Goal: Complete application form: Fill out and submit a form for a specific purpose

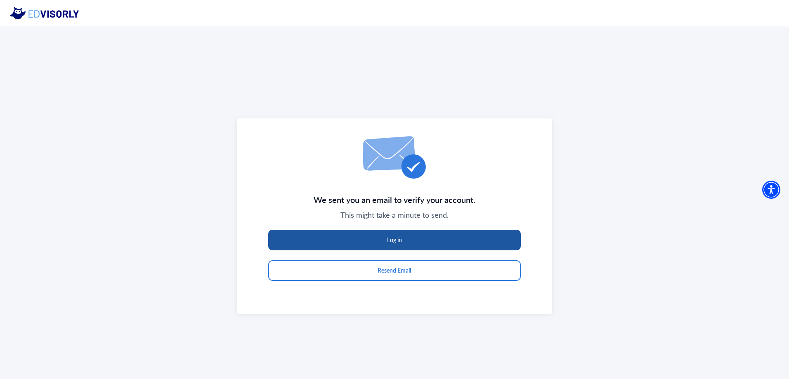
drag, startPoint x: 402, startPoint y: 234, endPoint x: 421, endPoint y: 252, distance: 26.5
click at [402, 234] on button "Log in" at bounding box center [394, 240] width 252 height 21
click at [484, 238] on button "Log in" at bounding box center [394, 240] width 252 height 21
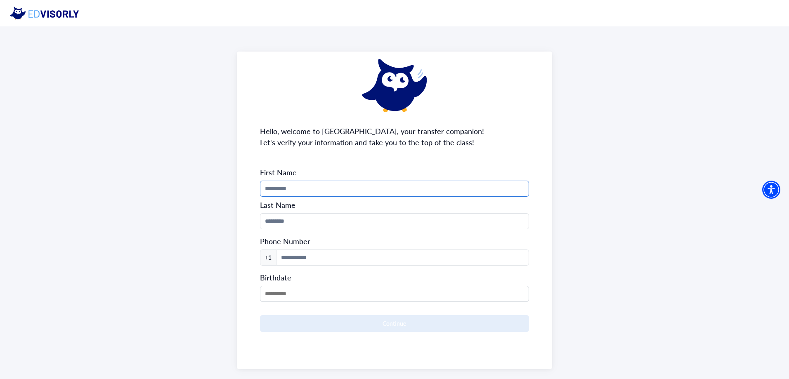
click at [294, 187] on input "Phone Number" at bounding box center [394, 189] width 269 height 16
type input "********"
click at [427, 215] on input "Phone Number" at bounding box center [394, 221] width 269 height 16
type input "*"
type input "*********"
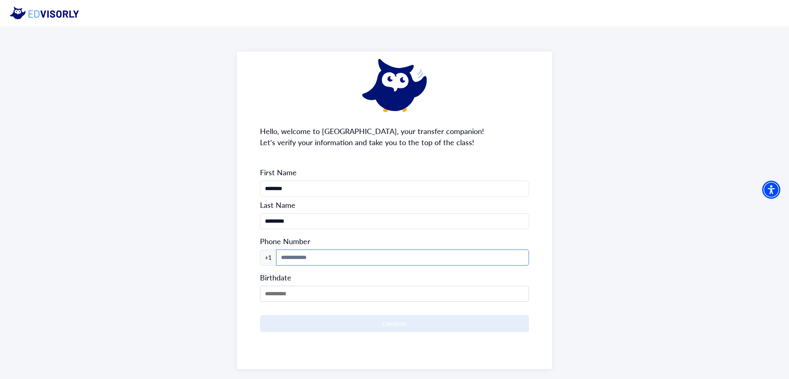
click at [414, 251] on input at bounding box center [402, 258] width 253 height 16
type input "**********"
click at [417, 297] on input "MM/DD/YYYY" at bounding box center [394, 294] width 269 height 16
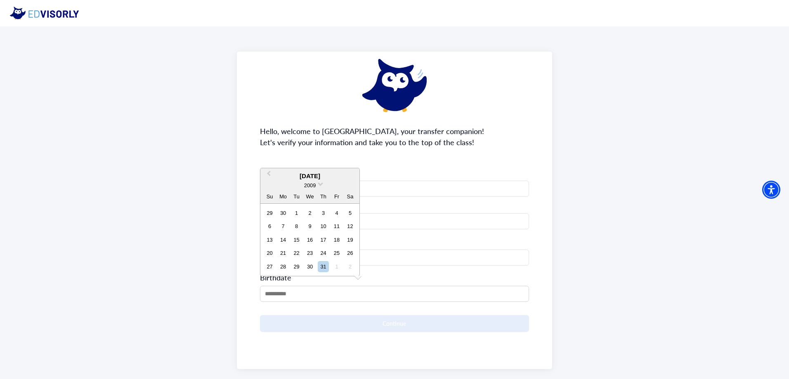
drag, startPoint x: 332, startPoint y: 180, endPoint x: 321, endPoint y: 180, distance: 10.3
click at [328, 179] on div "[DATE]" at bounding box center [309, 176] width 99 height 9
click at [318, 183] on span at bounding box center [320, 183] width 5 height 5
click at [311, 218] on div "2005" at bounding box center [309, 218] width 49 height 8
click at [351, 175] on span "Next Month" at bounding box center [351, 175] width 0 height 12
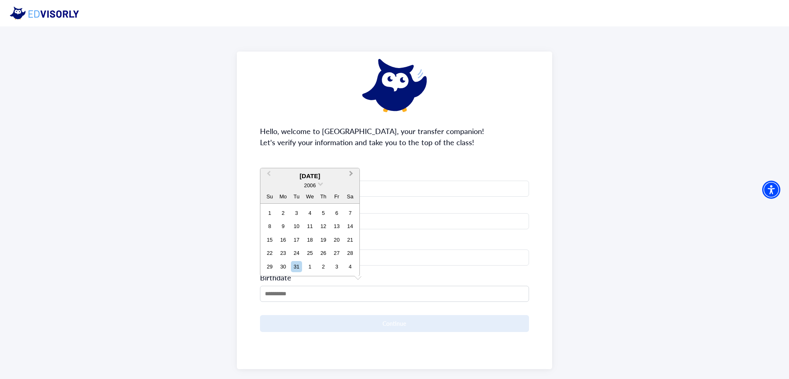
click at [351, 175] on span "Next Month" at bounding box center [351, 175] width 0 height 12
click at [267, 177] on button "Previous Month" at bounding box center [267, 175] width 13 height 13
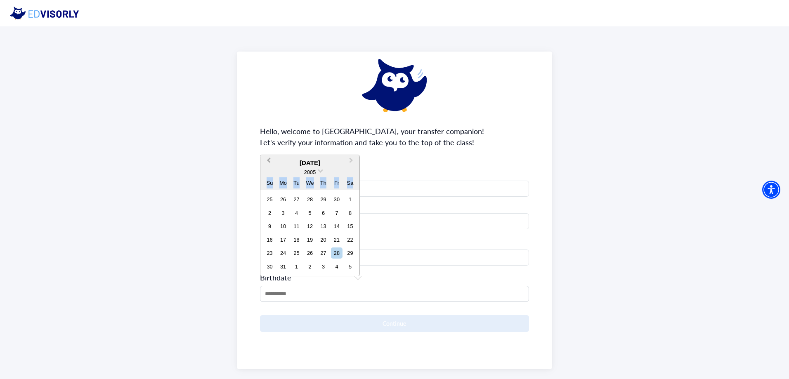
click at [267, 177] on div "Su Mo Tu We Th Fr Sa" at bounding box center [309, 183] width 99 height 13
click at [269, 167] on button "Previous Month" at bounding box center [267, 162] width 13 height 13
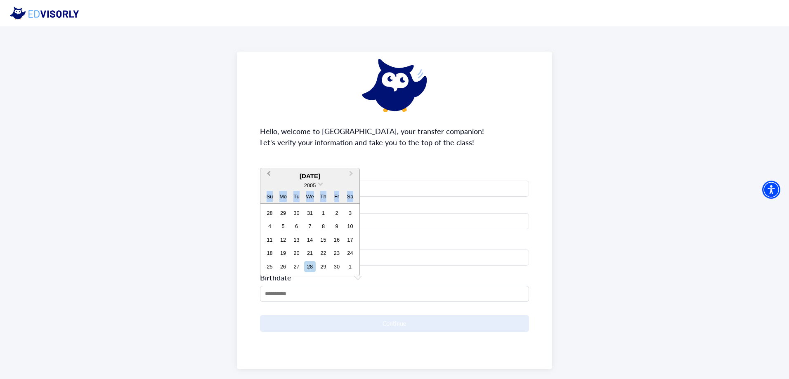
click at [269, 175] on span "Previous Month" at bounding box center [269, 175] width 0 height 12
click at [310, 237] on div "20" at bounding box center [309, 239] width 11 height 11
type input "**********"
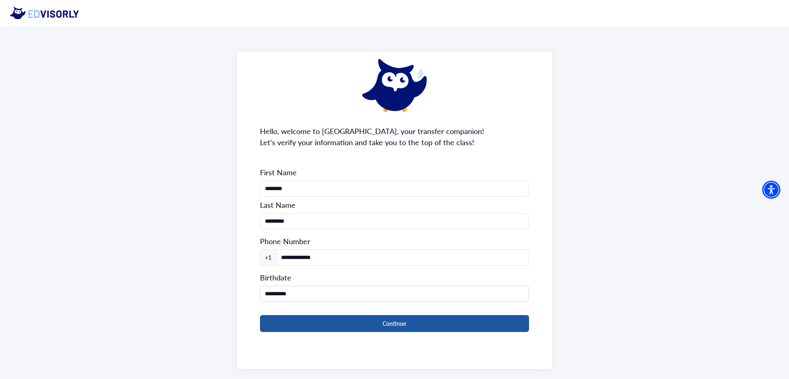
click at [399, 319] on button "Continue" at bounding box center [394, 323] width 269 height 17
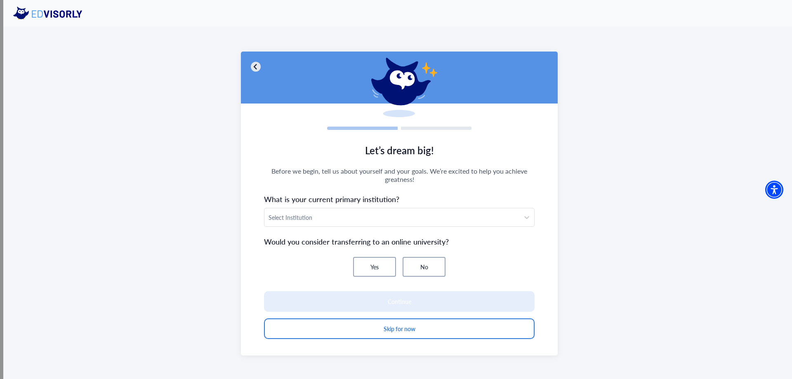
drag, startPoint x: 417, startPoint y: 257, endPoint x: 417, endPoint y: 261, distance: 4.1
click at [417, 259] on button "No" at bounding box center [424, 267] width 43 height 20
click at [419, 271] on button "No" at bounding box center [424, 267] width 43 height 20
click at [318, 208] on div "Select Institution" at bounding box center [399, 217] width 271 height 19
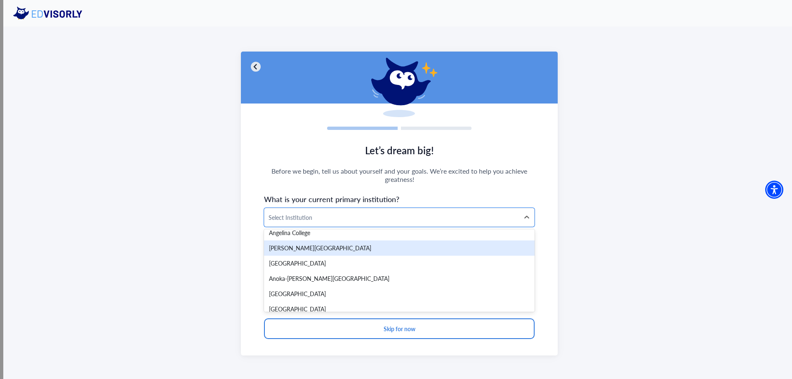
scroll to position [330, 0]
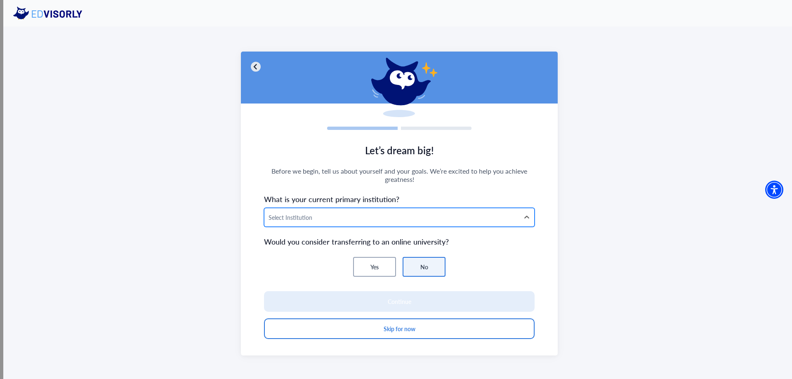
click at [300, 212] on div at bounding box center [392, 217] width 247 height 10
click at [307, 222] on div at bounding box center [392, 217] width 247 height 10
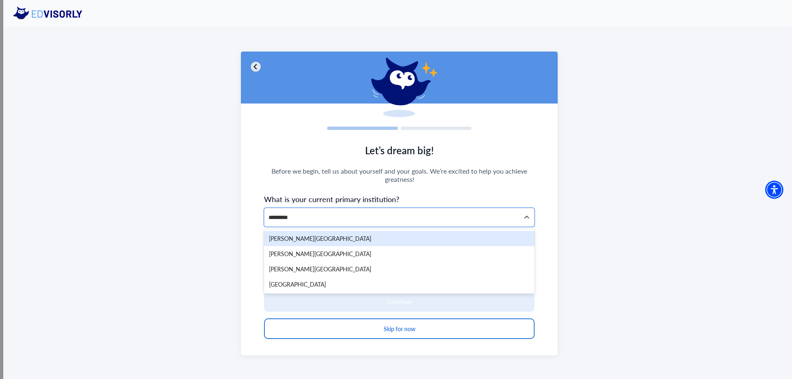
type input "**********"
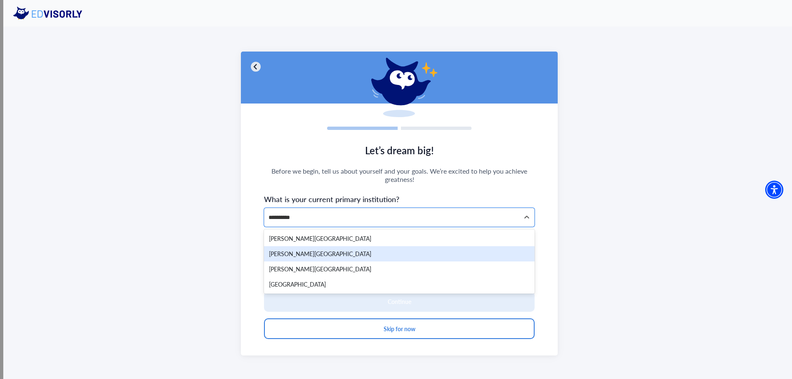
click at [317, 253] on div "[PERSON_NAME][GEOGRAPHIC_DATA]" at bounding box center [399, 253] width 271 height 15
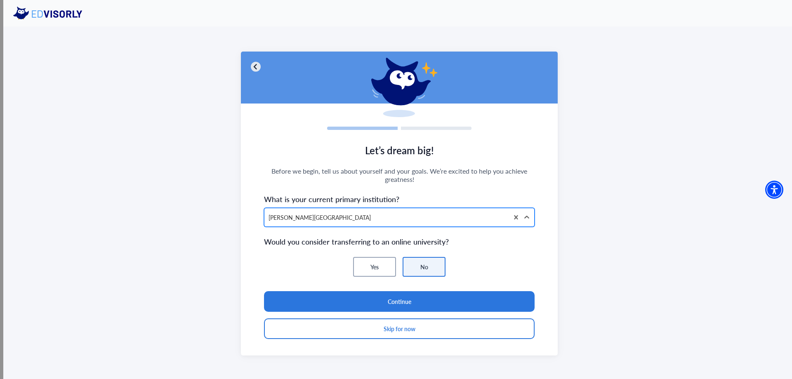
click at [330, 213] on div at bounding box center [387, 217] width 236 height 10
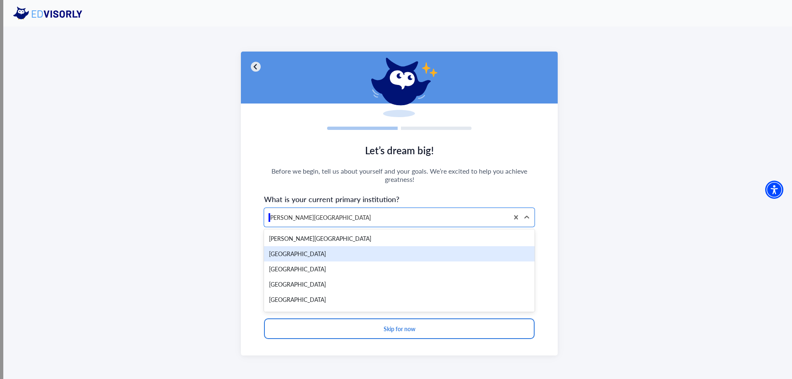
click at [198, 227] on div "Let’s dream big! Before we begin, tell us about yourself and your goals. We’re …" at bounding box center [399, 203] width 792 height 354
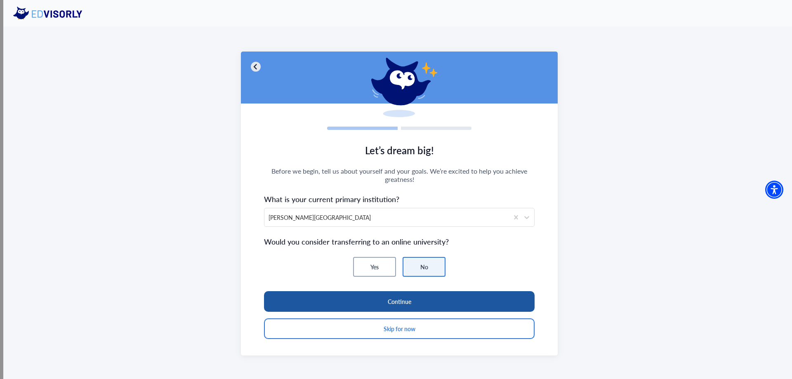
click at [362, 300] on button "Continue" at bounding box center [399, 301] width 271 height 21
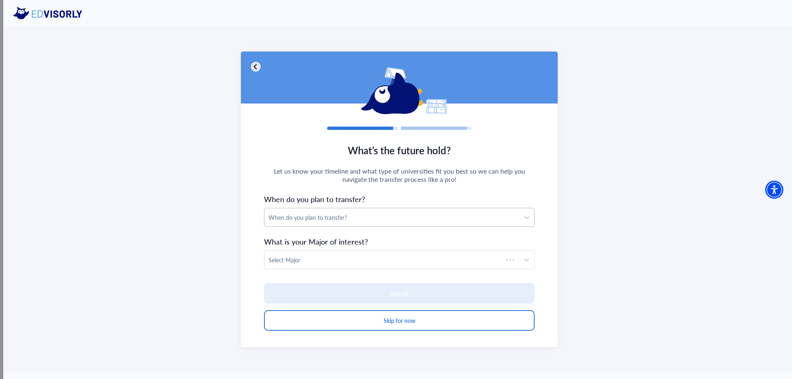
click at [316, 219] on div "When do you plan to transfer?" at bounding box center [392, 217] width 247 height 9
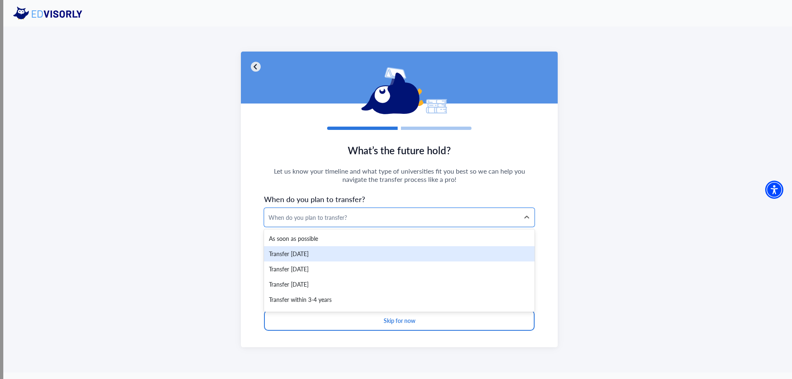
click at [308, 255] on div "Transfer [DATE]" at bounding box center [399, 253] width 271 height 15
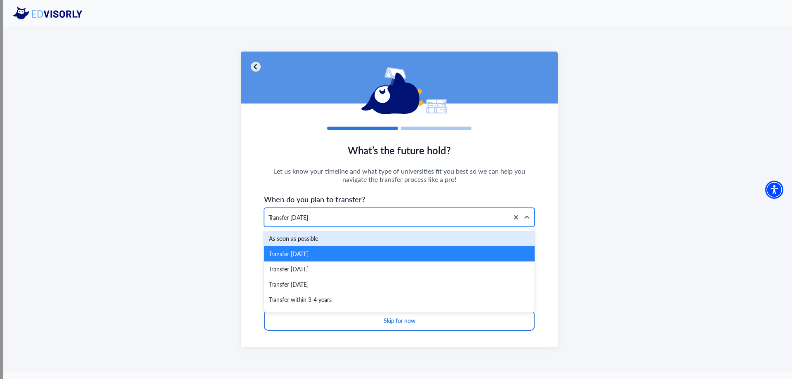
click at [308, 225] on div "Transfer [DATE]" at bounding box center [386, 217] width 244 height 18
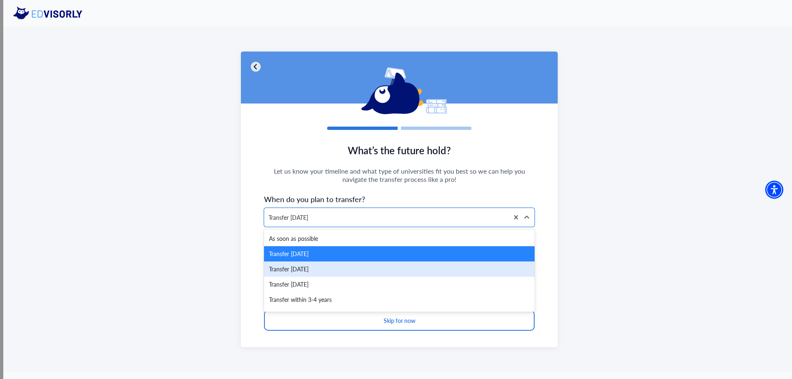
click at [314, 268] on div "Transfer [DATE]" at bounding box center [399, 269] width 271 height 15
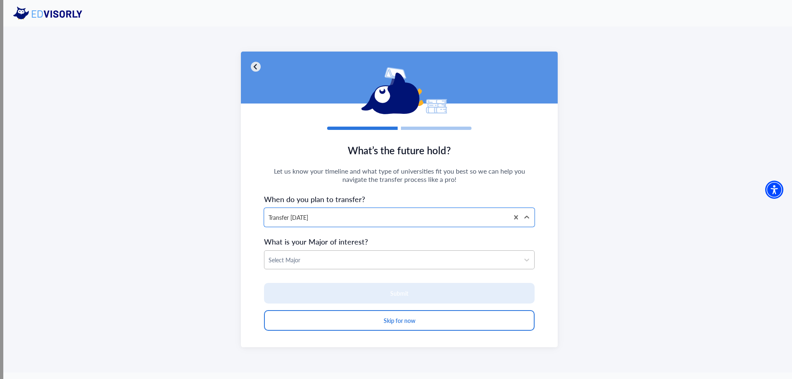
click at [314, 261] on div at bounding box center [392, 260] width 247 height 10
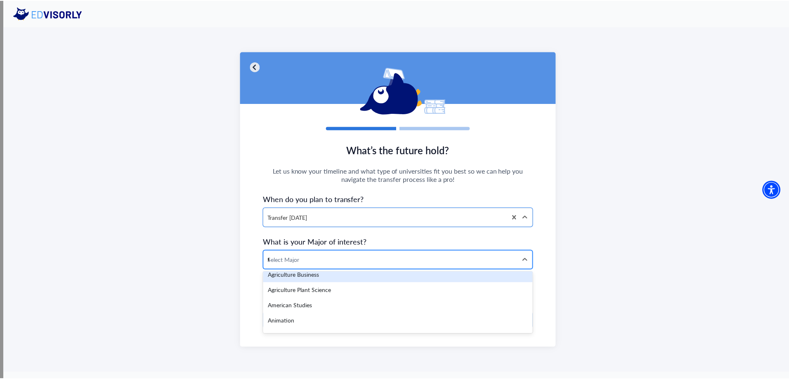
scroll to position [6, 0]
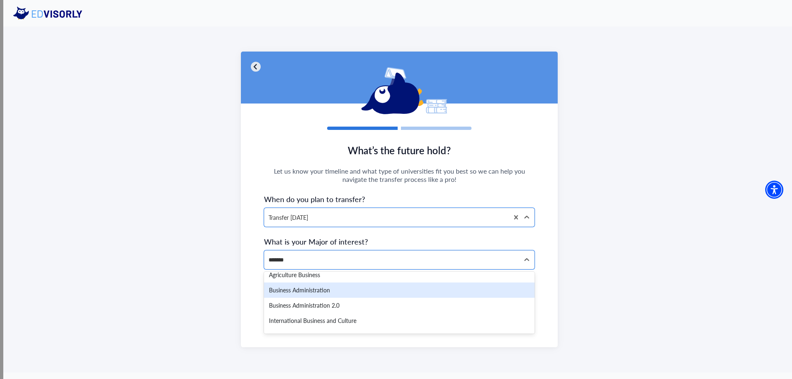
type input "********"
click at [334, 289] on div "Business Administration" at bounding box center [399, 290] width 271 height 15
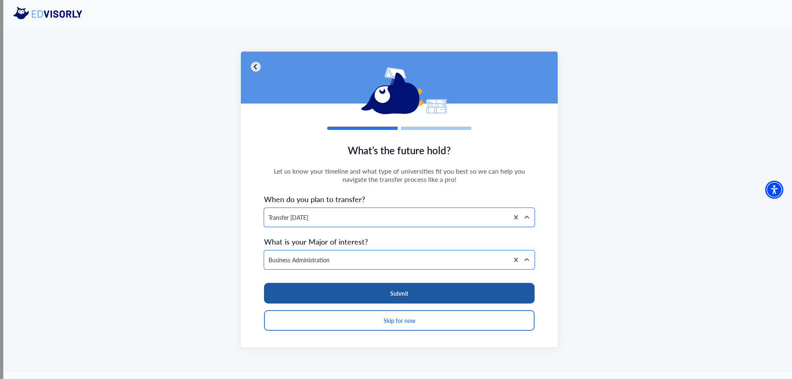
click at [357, 296] on button "Submit" at bounding box center [399, 293] width 271 height 21
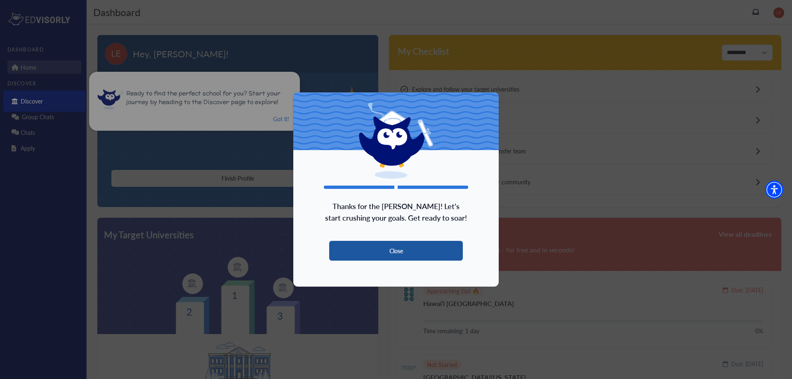
click at [438, 253] on button "Close" at bounding box center [396, 251] width 134 height 20
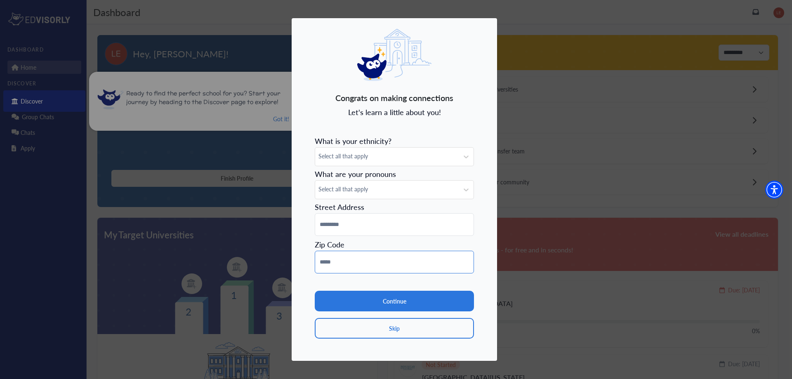
click at [401, 260] on input at bounding box center [394, 262] width 159 height 23
type input "*****"
drag, startPoint x: 383, startPoint y: 219, endPoint x: 384, endPoint y: 226, distance: 6.6
click at [383, 220] on input at bounding box center [394, 224] width 159 height 23
type input "**********"
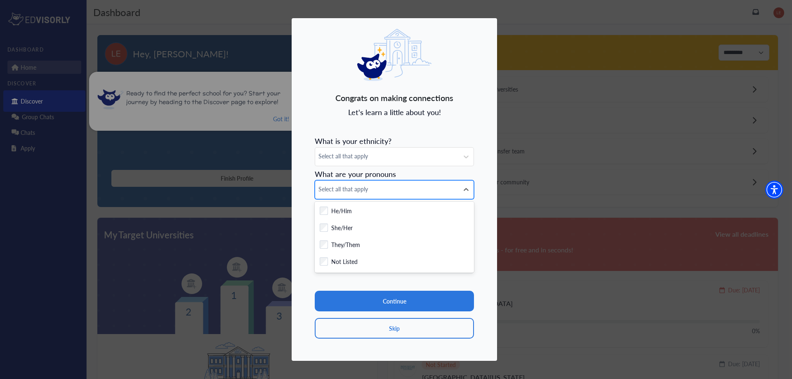
click at [404, 195] on div "Select all that apply" at bounding box center [387, 190] width 144 height 18
click at [395, 213] on div "Checkbox field He/Him" at bounding box center [394, 212] width 149 height 10
click at [382, 154] on span "Select all that apply" at bounding box center [386, 156] width 137 height 9
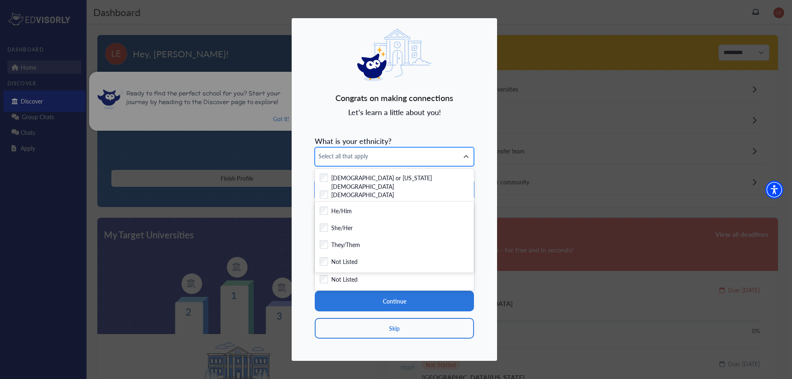
click at [369, 148] on div "Select all that apply" at bounding box center [394, 156] width 159 height 19
click at [369, 149] on div "Select all that apply" at bounding box center [387, 157] width 144 height 18
click at [464, 152] on div at bounding box center [466, 156] width 15 height 15
click at [468, 155] on icon at bounding box center [466, 157] width 8 height 8
click at [300, 178] on div "**********" at bounding box center [394, 190] width 206 height 344
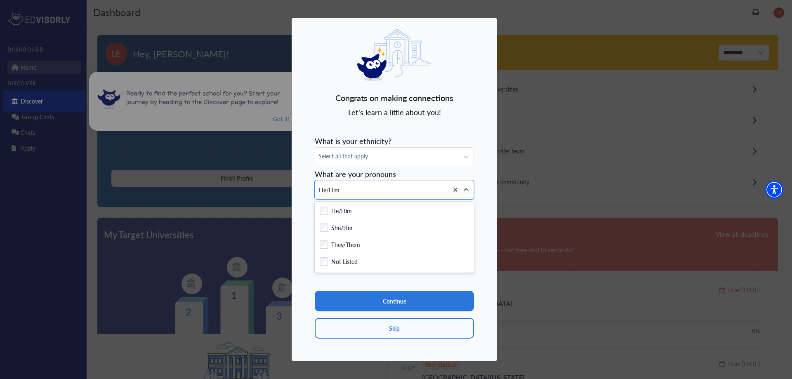
click at [326, 167] on form "**********" at bounding box center [394, 235] width 159 height 206
click at [326, 157] on span "Select all that apply" at bounding box center [386, 156] width 137 height 9
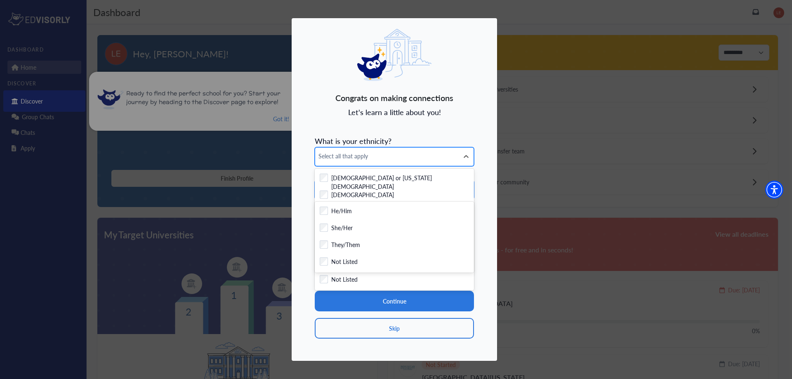
click at [363, 154] on span "Select all that apply" at bounding box center [386, 156] width 137 height 9
click at [361, 153] on span "Select all that apply" at bounding box center [386, 156] width 137 height 9
click at [356, 159] on span "Select all that apply" at bounding box center [386, 156] width 137 height 9
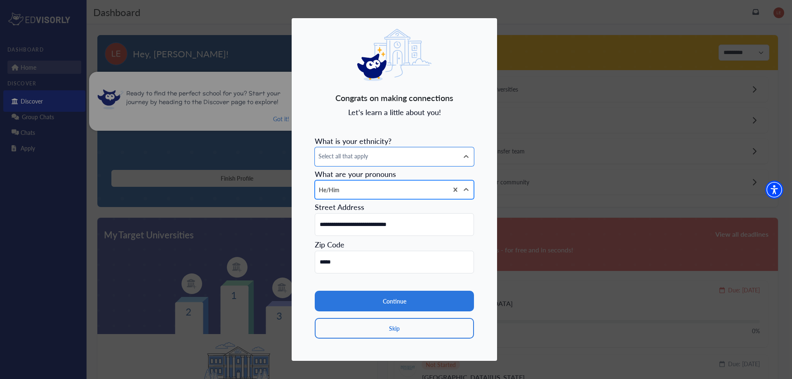
click at [328, 192] on div "He/Him" at bounding box center [381, 190] width 133 height 18
click at [328, 191] on div "He/Him" at bounding box center [381, 190] width 133 height 18
click at [328, 163] on div "Select all that apply" at bounding box center [387, 157] width 144 height 18
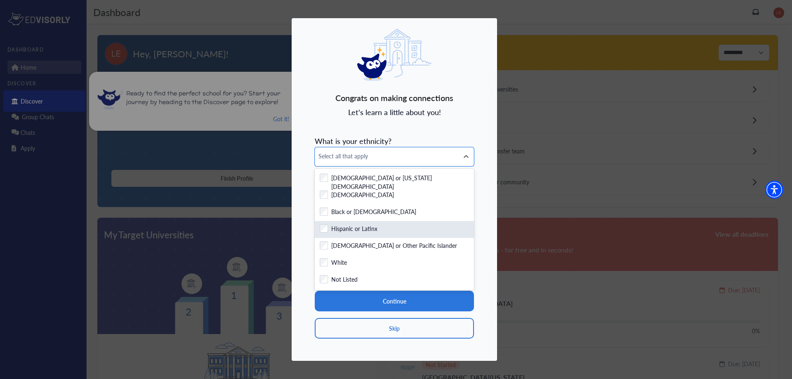
click at [352, 227] on label "Hispanic or Latinx" at bounding box center [354, 229] width 46 height 10
click at [305, 216] on div "**********" at bounding box center [394, 190] width 206 height 344
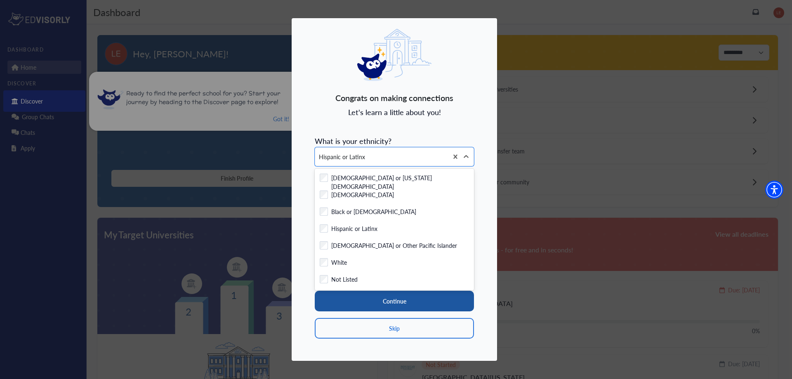
click at [415, 299] on button "Continue" at bounding box center [394, 301] width 159 height 21
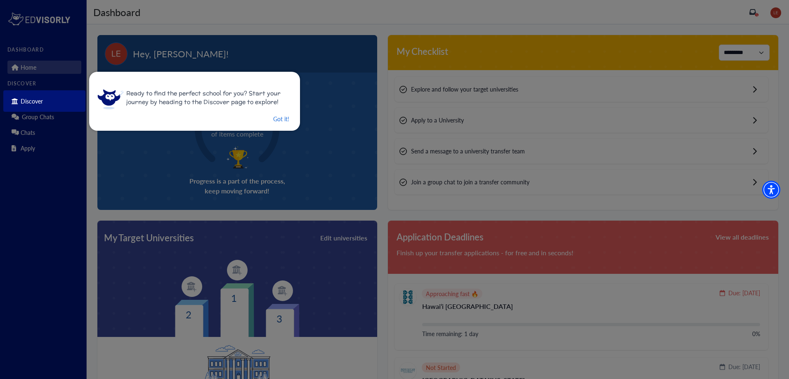
drag, startPoint x: 283, startPoint y: 116, endPoint x: 285, endPoint y: 120, distance: 4.7
click at [283, 116] on button "Got it!" at bounding box center [281, 119] width 18 height 10
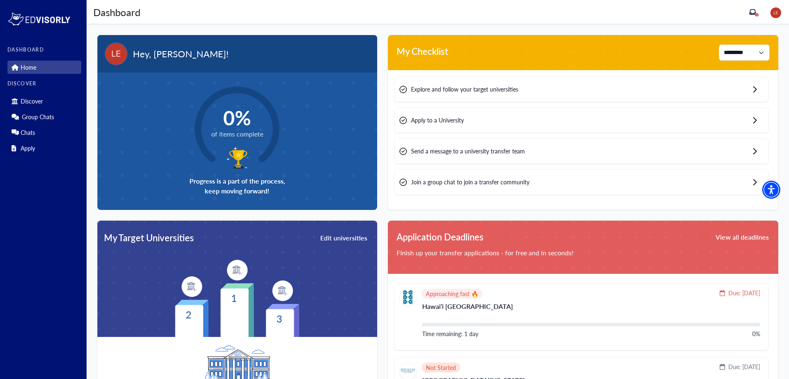
click at [352, 141] on div "0% of items complete Progress is a part of the process, keep moving forward!" at bounding box center [237, 141] width 280 height 137
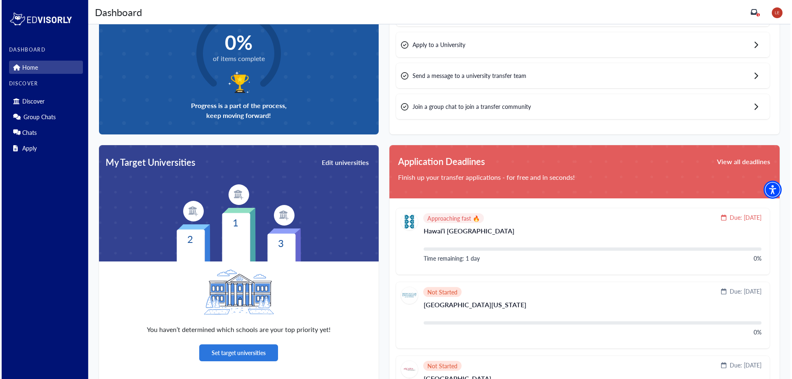
scroll to position [83, 0]
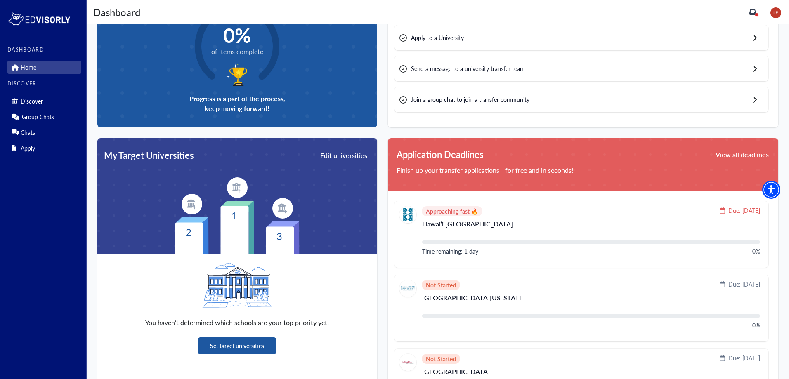
click at [224, 351] on button "Set target universities" at bounding box center [237, 345] width 79 height 17
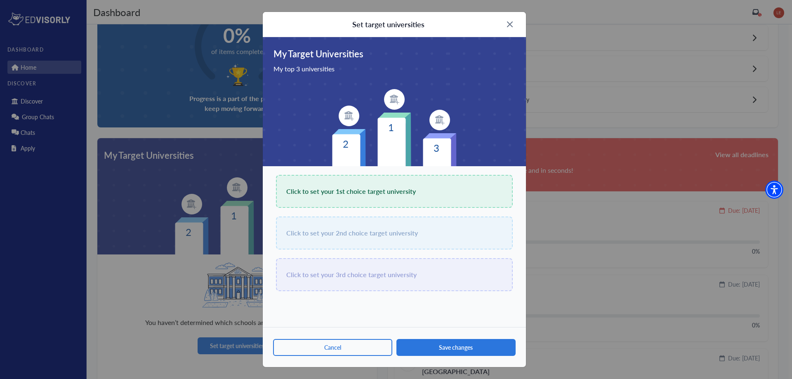
click at [360, 196] on span "Click to set your 1st choice target university" at bounding box center [351, 192] width 130 height 12
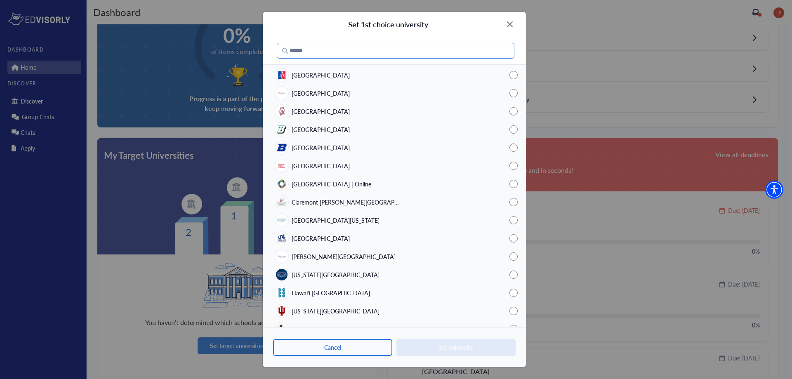
click at [331, 47] on input "Search" at bounding box center [396, 51] width 238 height 16
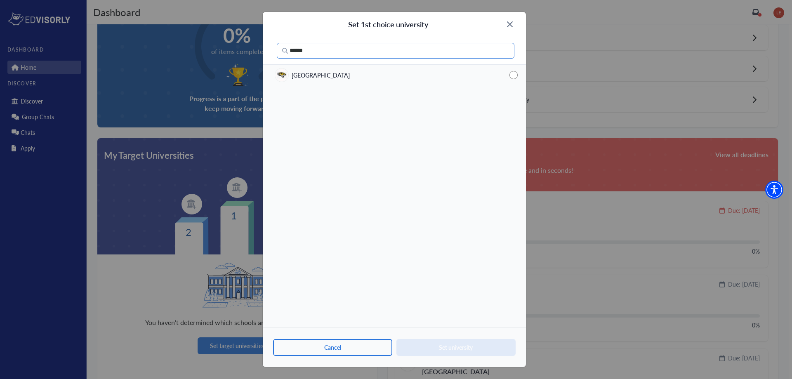
type input "******"
click at [348, 76] on div "[GEOGRAPHIC_DATA]" at bounding box center [394, 75] width 263 height 18
click at [468, 347] on button "Set university" at bounding box center [455, 347] width 119 height 17
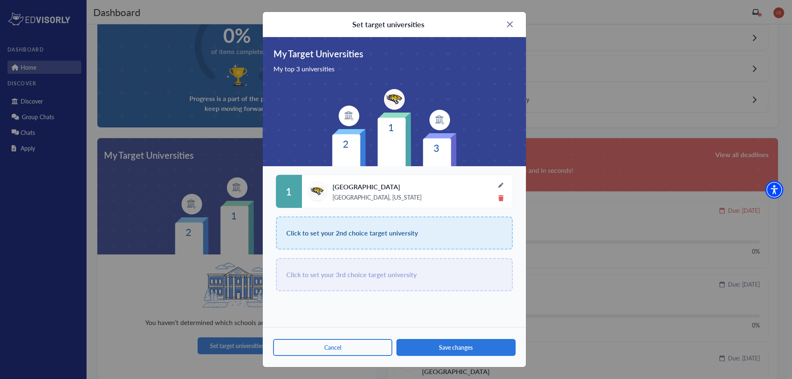
click at [367, 227] on span "Click to set your 2nd choice target university" at bounding box center [352, 233] width 132 height 12
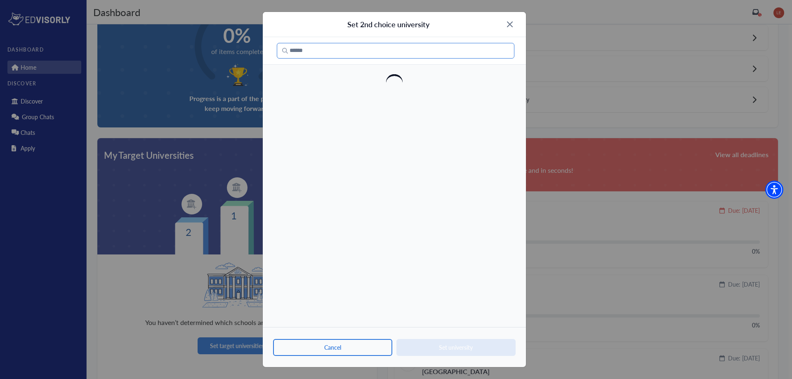
click at [305, 54] on input "Search" at bounding box center [396, 51] width 238 height 16
type input "**********"
click at [346, 77] on span "[GEOGRAPHIC_DATA][US_STATE], [GEOGRAPHIC_DATA]" at bounding box center [347, 75] width 111 height 9
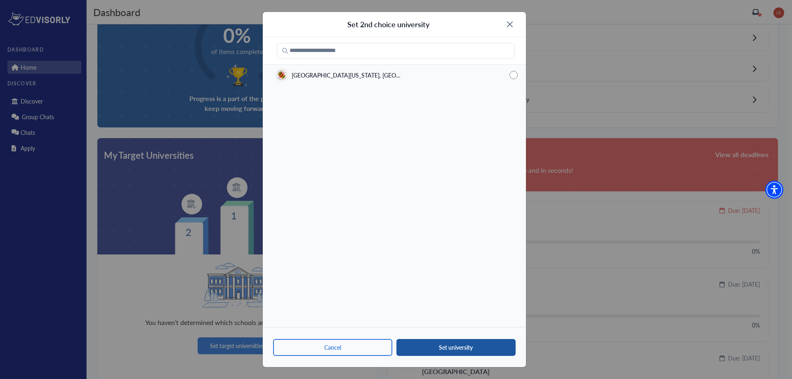
click at [450, 347] on button "Set university" at bounding box center [455, 347] width 119 height 17
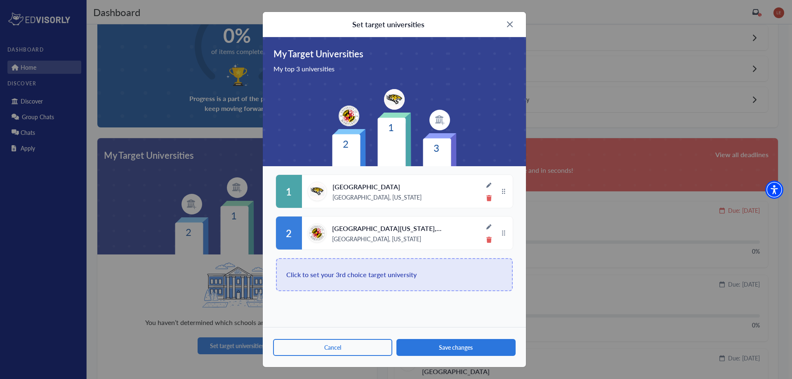
click at [410, 278] on span "Click to set your 3rd choice target university" at bounding box center [351, 275] width 130 height 12
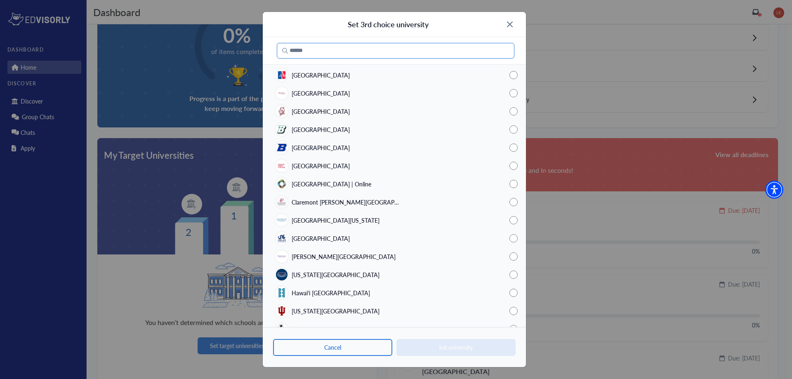
click at [305, 52] on input "Search" at bounding box center [396, 51] width 238 height 16
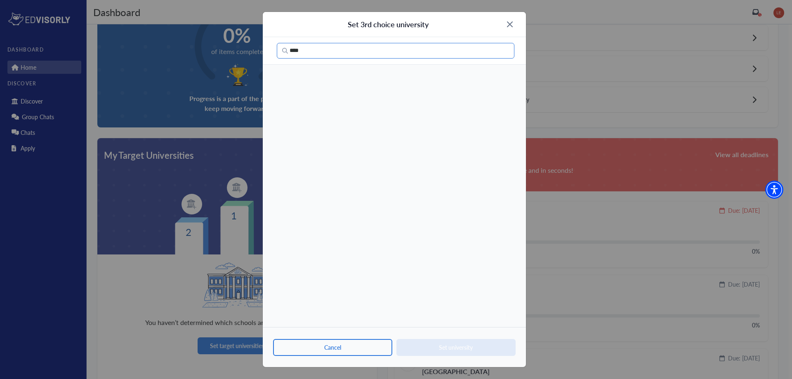
type input "*****"
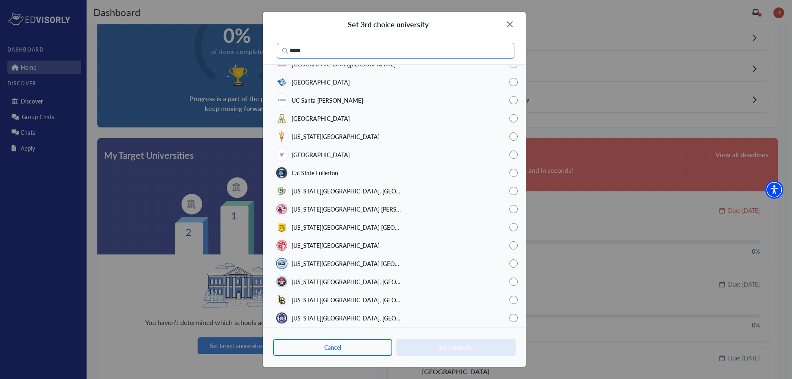
scroll to position [107, 0]
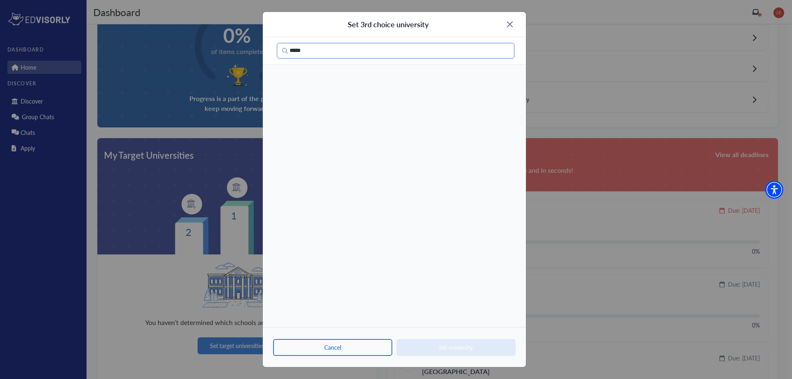
type input "*****"
click at [321, 44] on input "*****" at bounding box center [396, 51] width 238 height 16
click at [321, 53] on input "*****" at bounding box center [396, 51] width 238 height 16
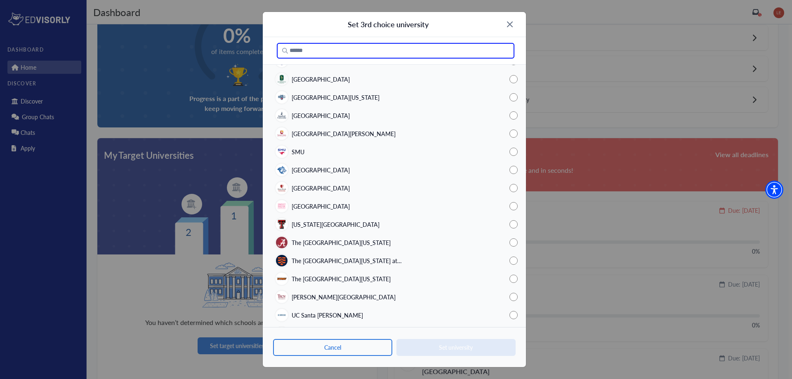
scroll to position [511, 0]
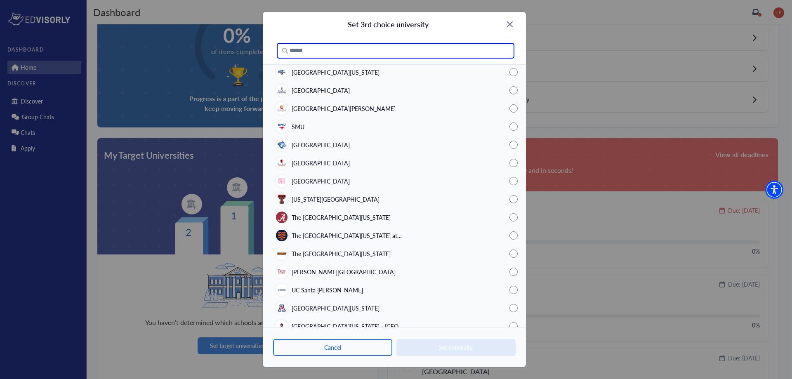
click at [333, 49] on input "Search" at bounding box center [396, 51] width 238 height 16
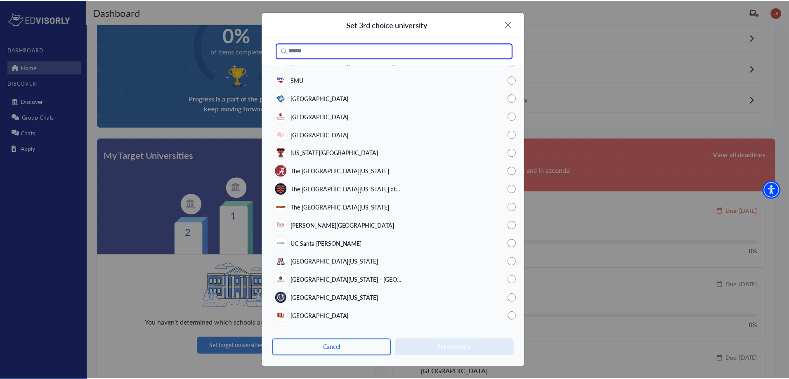
scroll to position [552, 0]
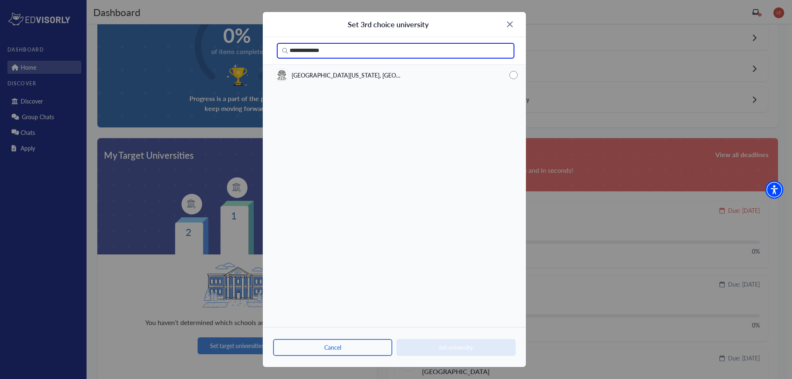
type input "**********"
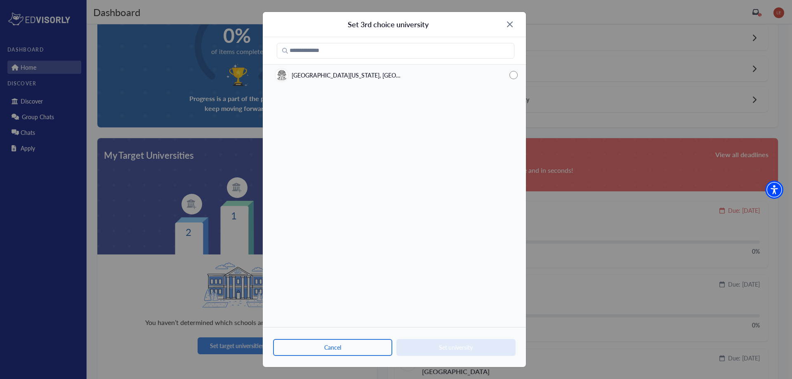
click at [370, 77] on span "[GEOGRAPHIC_DATA][US_STATE], [GEOGRAPHIC_DATA]" at bounding box center [347, 75] width 111 height 9
click at [464, 342] on button "Set university" at bounding box center [455, 347] width 119 height 17
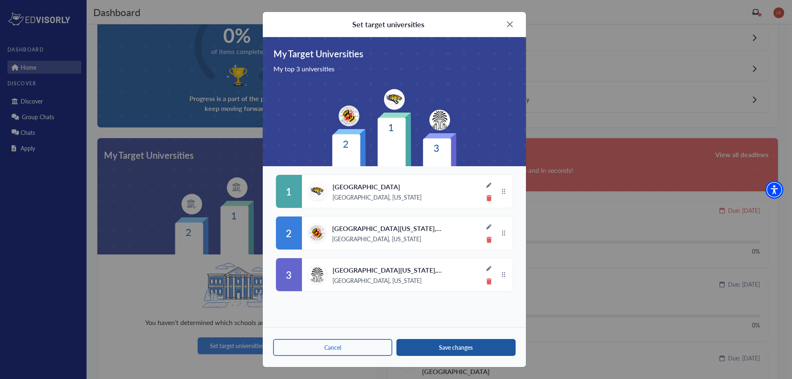
click at [441, 342] on button "Save changes" at bounding box center [455, 347] width 119 height 17
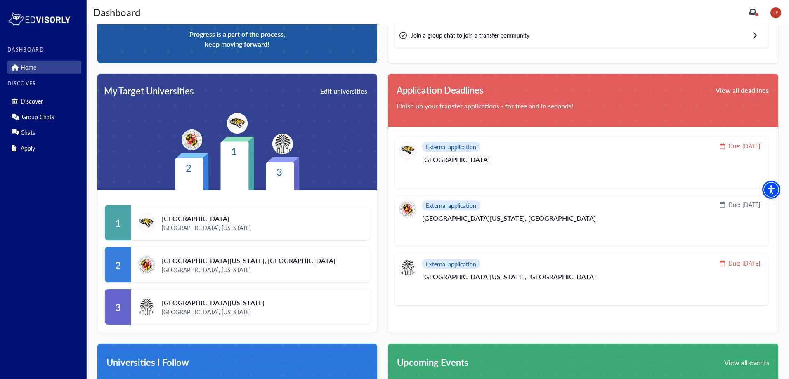
scroll to position [146, 0]
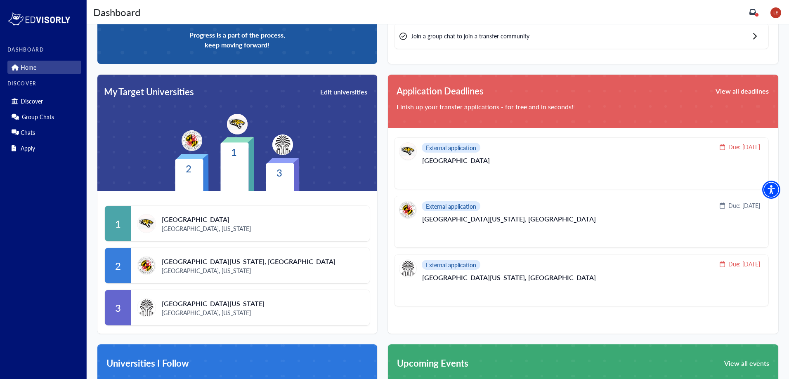
click at [728, 87] on button "View all deadlines" at bounding box center [742, 91] width 55 height 14
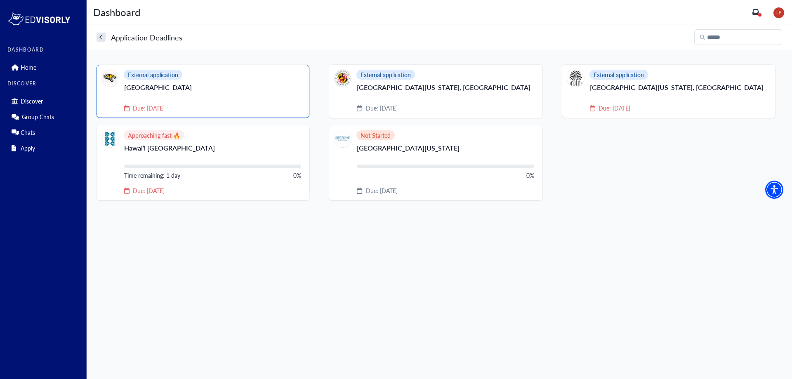
click at [201, 106] on div "Due: [DATE]" at bounding box center [212, 108] width 177 height 9
click at [286, 172] on div "Time remaining: 1 day 0%" at bounding box center [212, 175] width 177 height 9
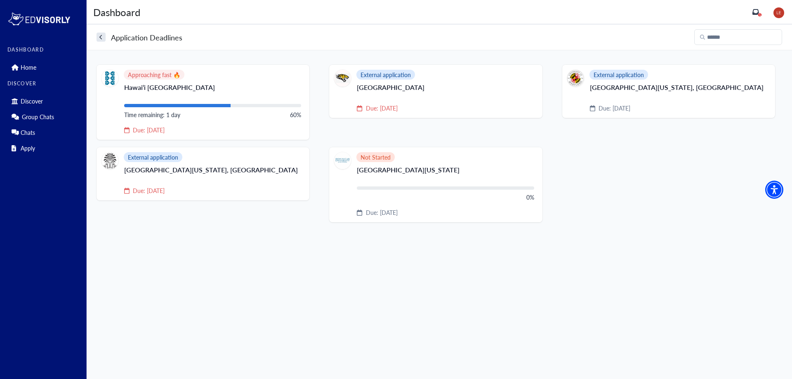
click at [109, 42] on div "Application Deadlines" at bounding box center [140, 37] width 86 height 11
click at [100, 36] on icon "search" at bounding box center [100, 37] width 3 height 5
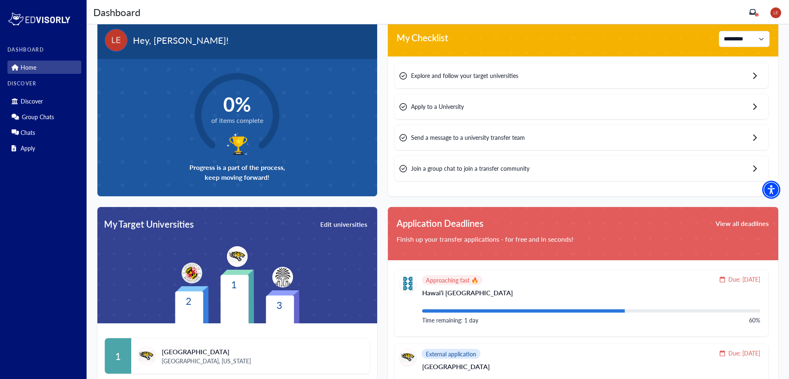
scroll to position [41, 0]
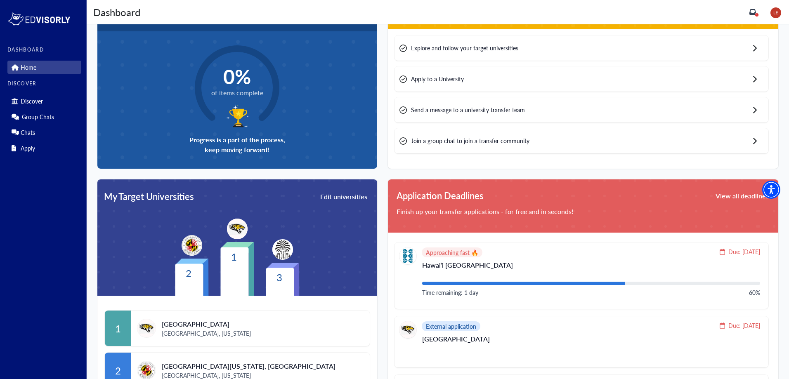
click at [775, 11] on img at bounding box center [775, 12] width 11 height 11
click at [765, 31] on link "Profile" at bounding box center [758, 29] width 16 height 9
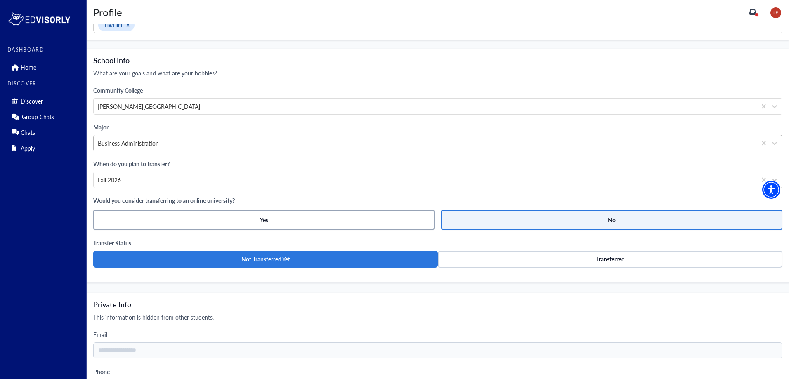
scroll to position [404, 0]
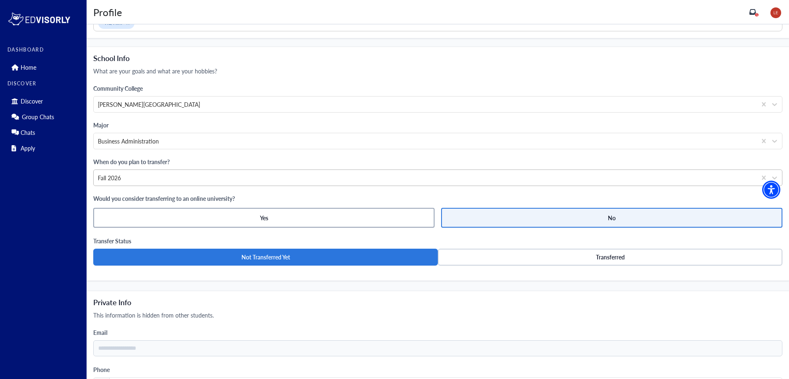
click at [329, 177] on div "Fall 2026" at bounding box center [425, 178] width 654 height 9
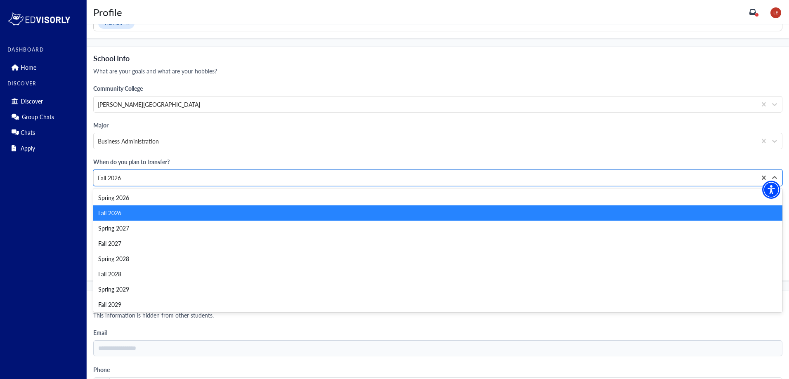
click at [312, 206] on div "Fall 2026" at bounding box center [437, 212] width 689 height 15
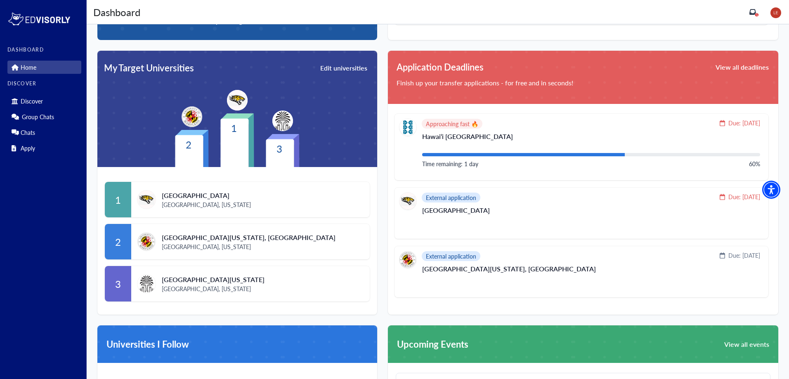
scroll to position [189, 0]
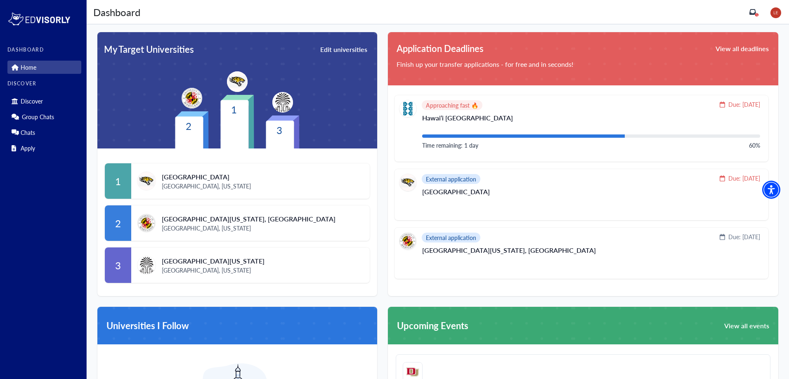
click at [253, 250] on div "3 [GEOGRAPHIC_DATA][US_STATE], [US_STATE]" at bounding box center [237, 265] width 265 height 35
click at [251, 259] on span "[GEOGRAPHIC_DATA][US_STATE]" at bounding box center [213, 261] width 103 height 10
click at [743, 44] on button "View all deadlines" at bounding box center [742, 49] width 55 height 14
